Goal: Task Accomplishment & Management: Manage account settings

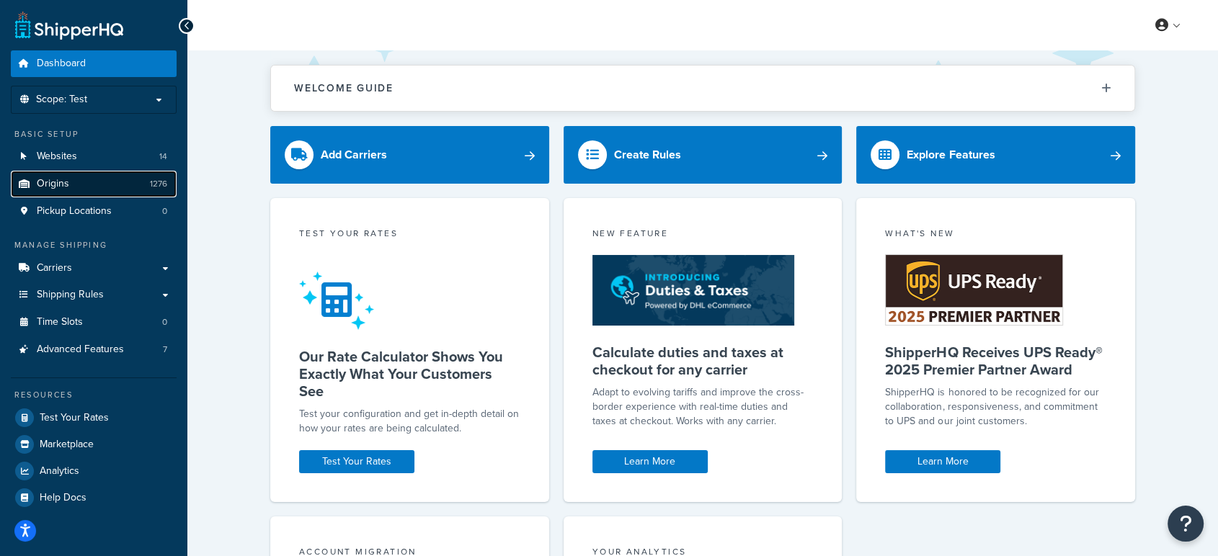
click at [81, 181] on link "Origins 1276" at bounding box center [94, 184] width 166 height 27
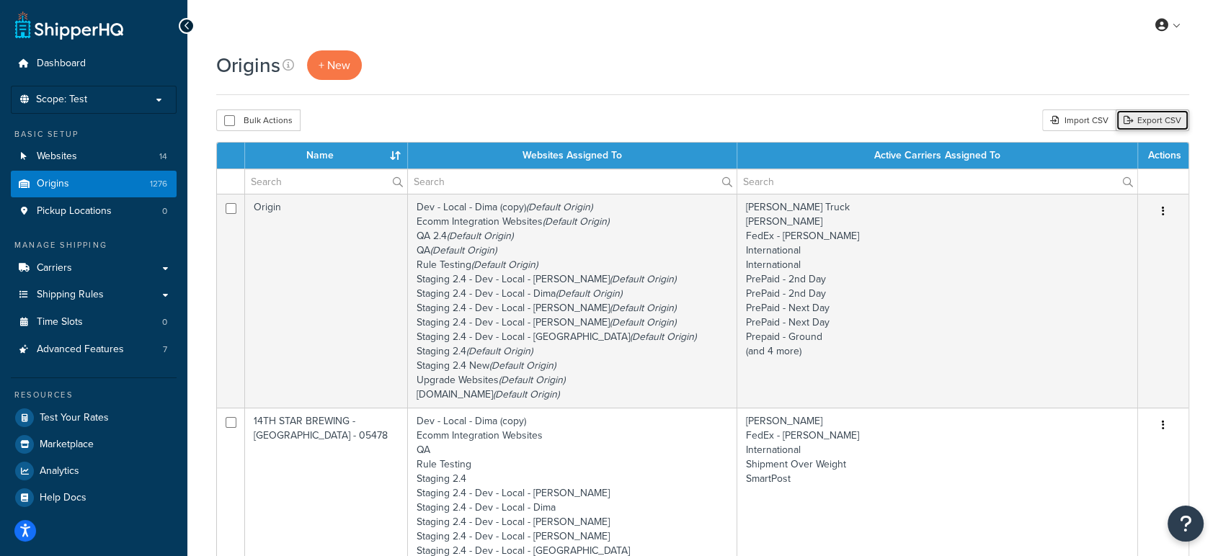
click at [1148, 122] on link "Export CSV" at bounding box center [1153, 121] width 74 height 22
click at [67, 97] on span "Scope: Test" at bounding box center [61, 100] width 51 height 12
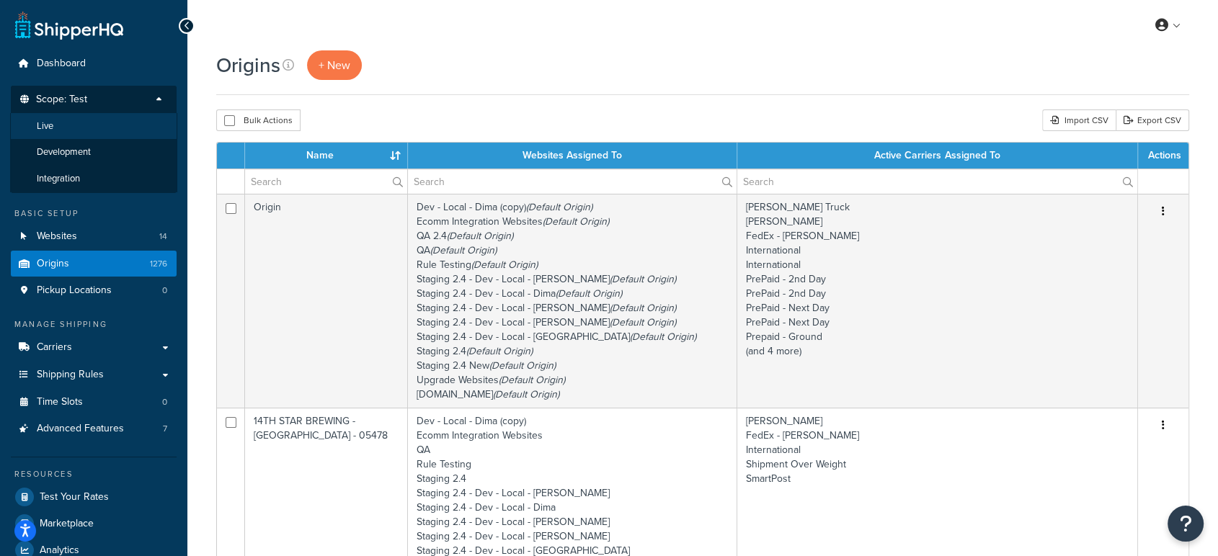
click at [107, 130] on li "Live" at bounding box center [93, 126] width 167 height 27
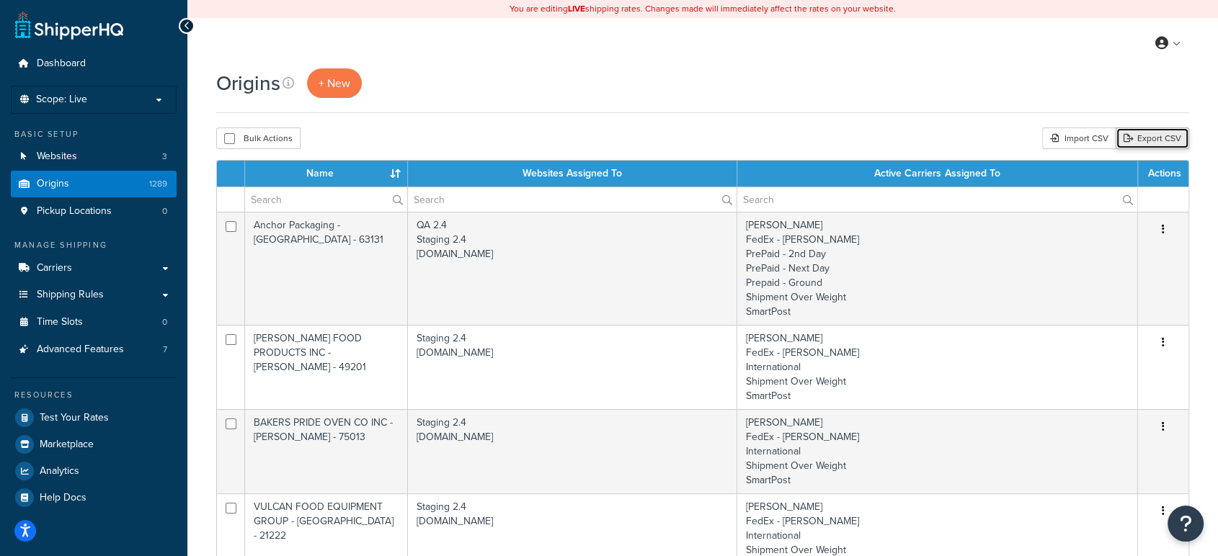
click at [1151, 137] on link "Export CSV" at bounding box center [1153, 139] width 74 height 22
click at [643, 50] on div "My Profile Billing Global Settings Contact Us Logout" at bounding box center [702, 43] width 1031 height 50
click at [120, 91] on li "Scope: Live Development Integration Test" at bounding box center [94, 100] width 166 height 28
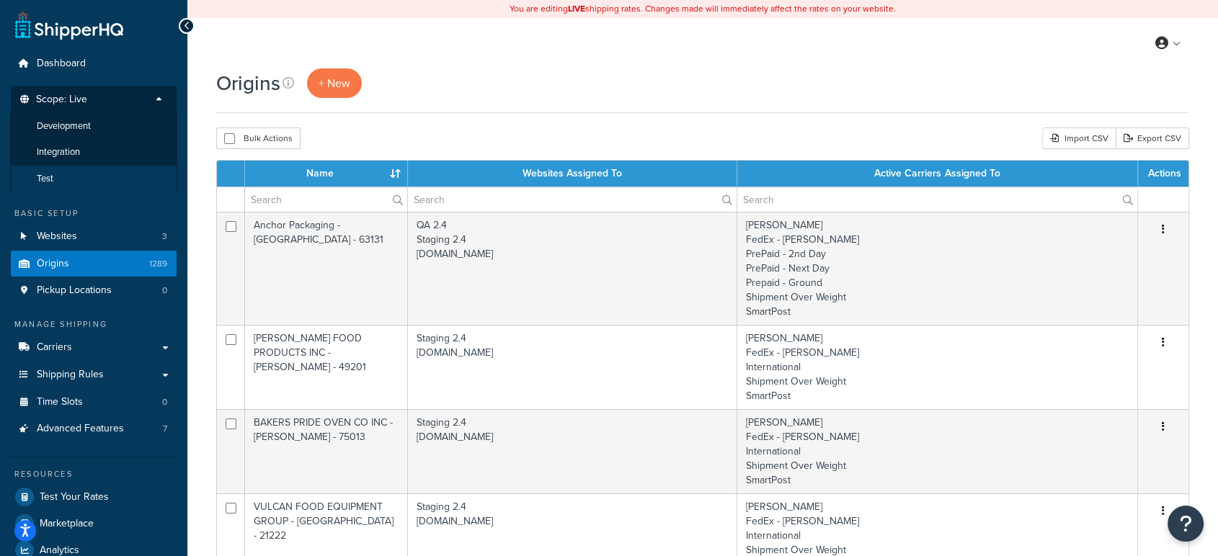
click at [68, 179] on li "Test" at bounding box center [93, 179] width 167 height 27
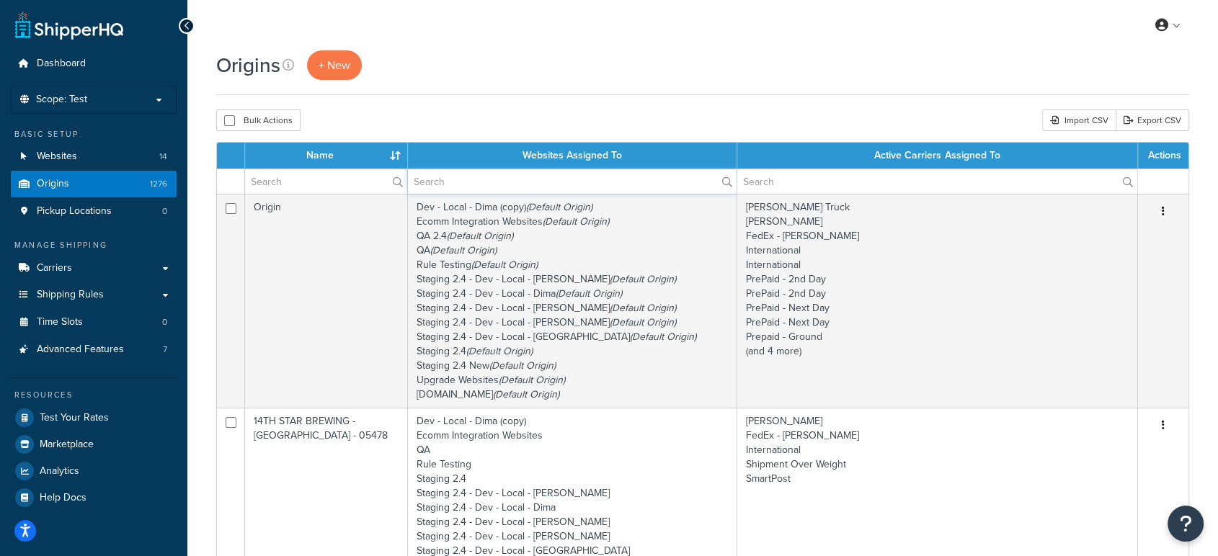
click at [496, 190] on input "text" at bounding box center [572, 181] width 328 height 25
click at [684, 55] on div "Origins + New" at bounding box center [702, 65] width 973 height 30
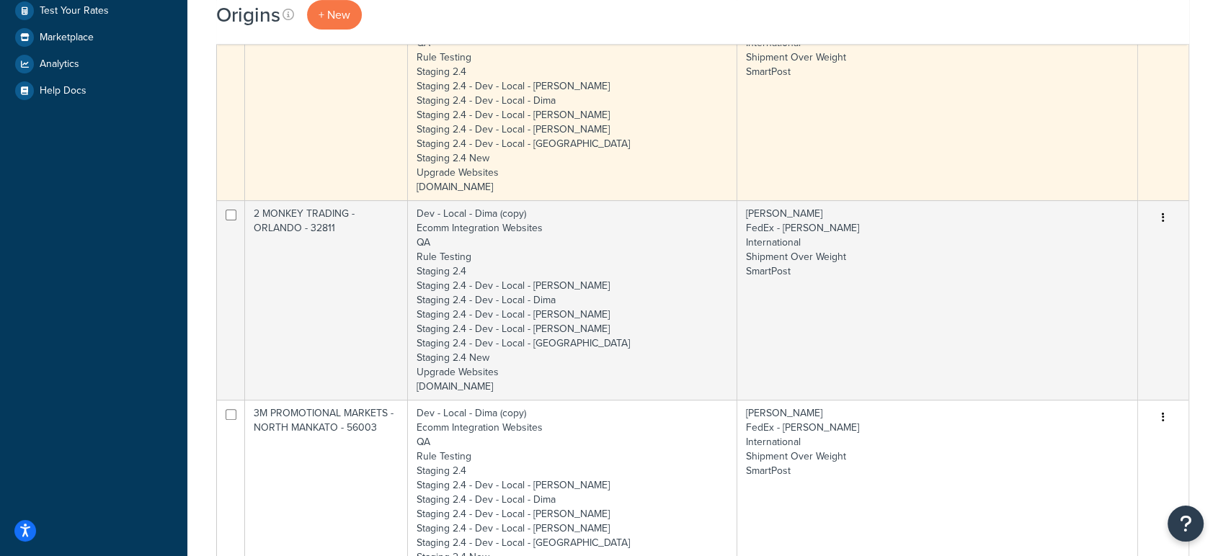
scroll to position [320, 0]
